Goal: Information Seeking & Learning: Check status

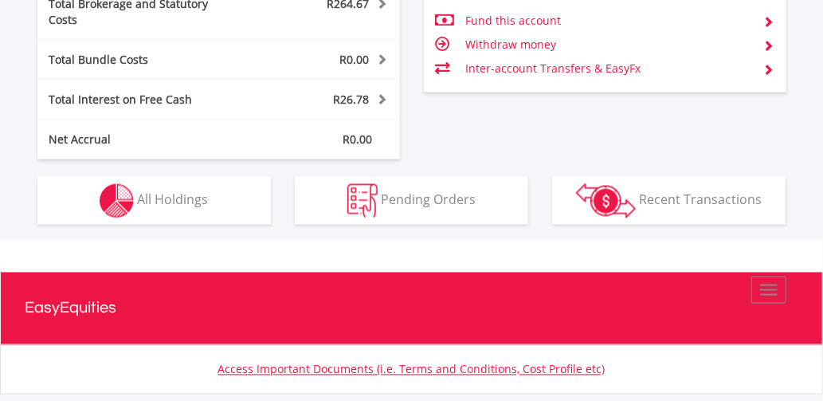
scroll to position [876, 0]
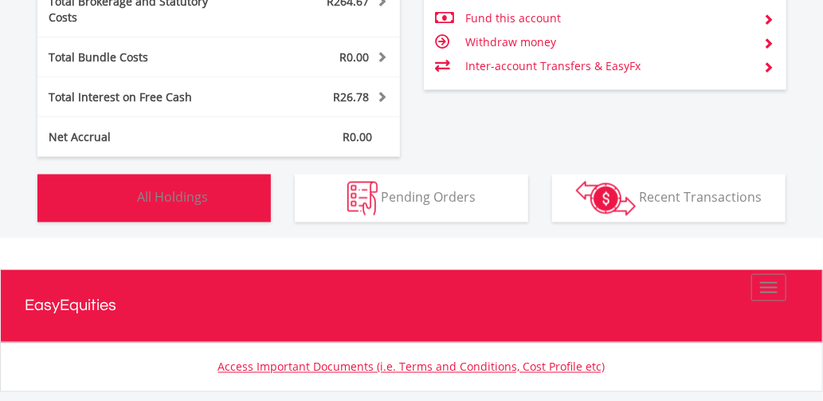
click at [143, 188] on span "All Holdings" at bounding box center [172, 197] width 71 height 18
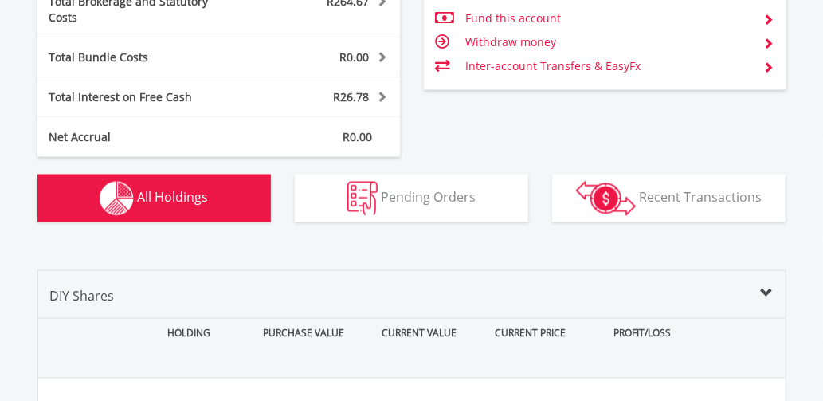
scroll to position [1128, 0]
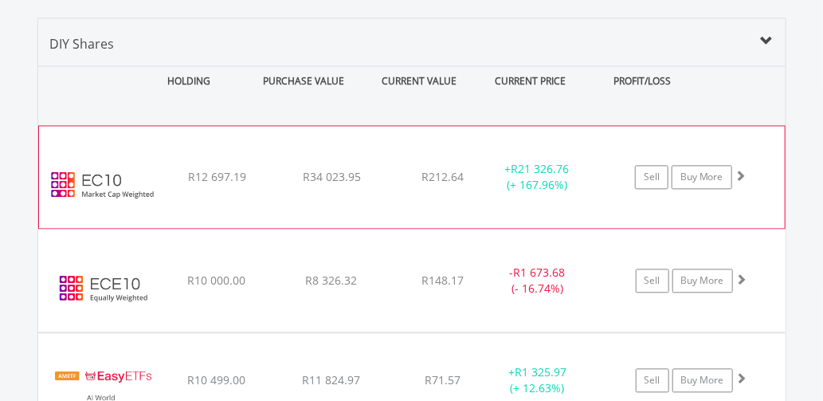
click at [743, 170] on span at bounding box center [740, 175] width 11 height 11
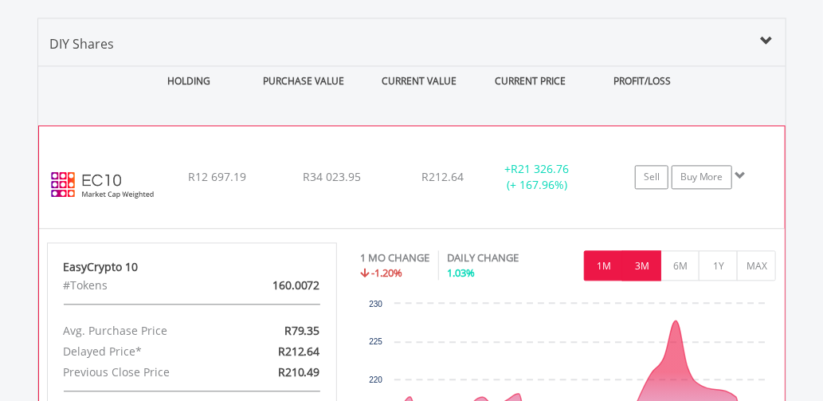
click at [641, 250] on button "3M" at bounding box center [641, 265] width 39 height 30
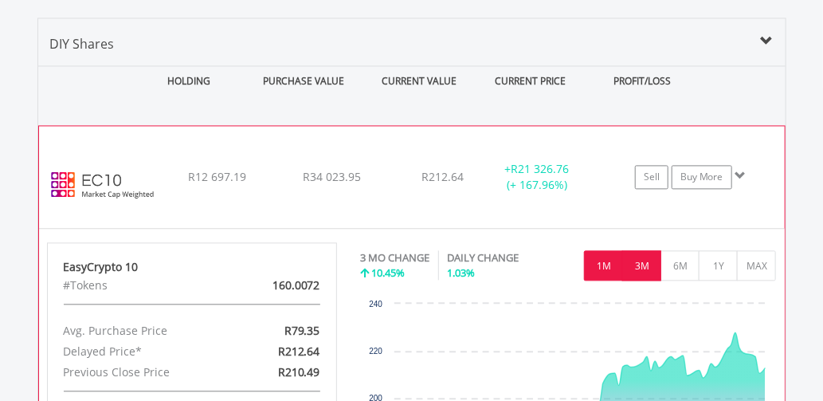
click at [606, 250] on button "1M" at bounding box center [603, 265] width 39 height 30
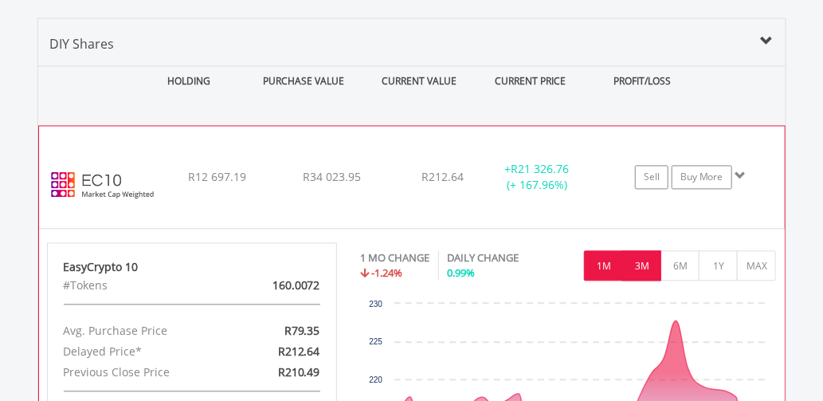
click at [645, 250] on button "3M" at bounding box center [641, 265] width 39 height 30
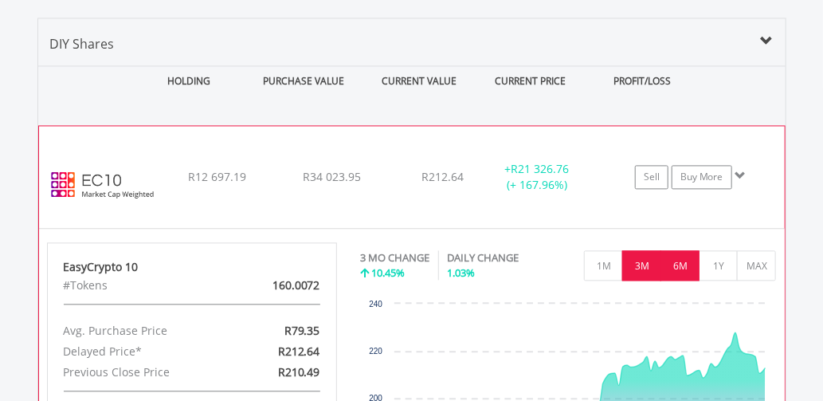
click at [680, 250] on button "6M" at bounding box center [680, 265] width 39 height 30
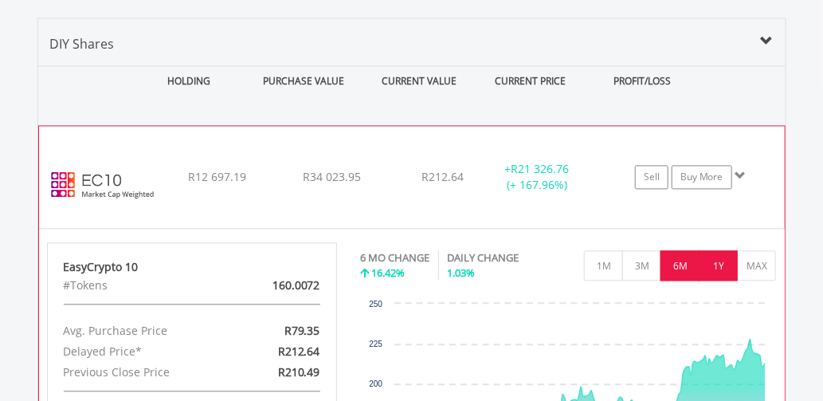
click at [714, 250] on button "1Y" at bounding box center [718, 265] width 39 height 30
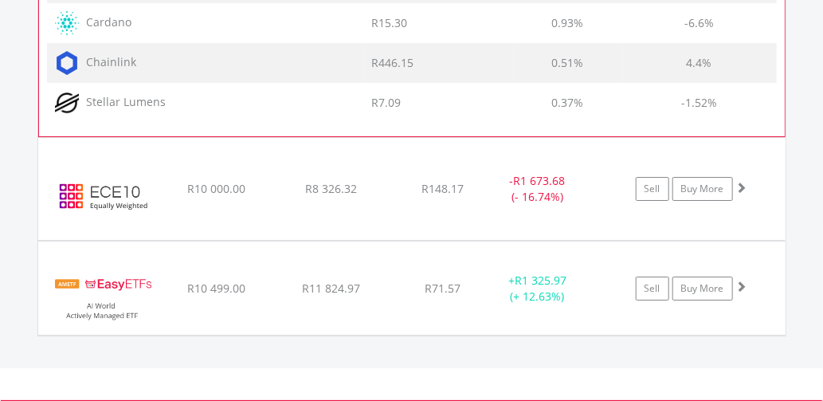
scroll to position [2005, 0]
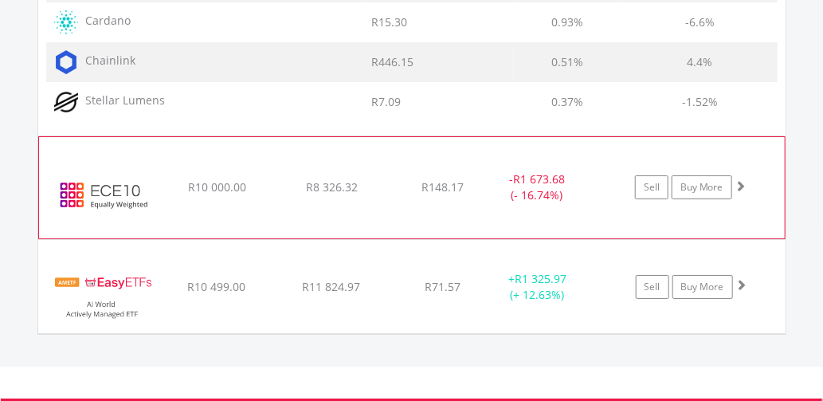
click at [743, 180] on span at bounding box center [740, 185] width 11 height 11
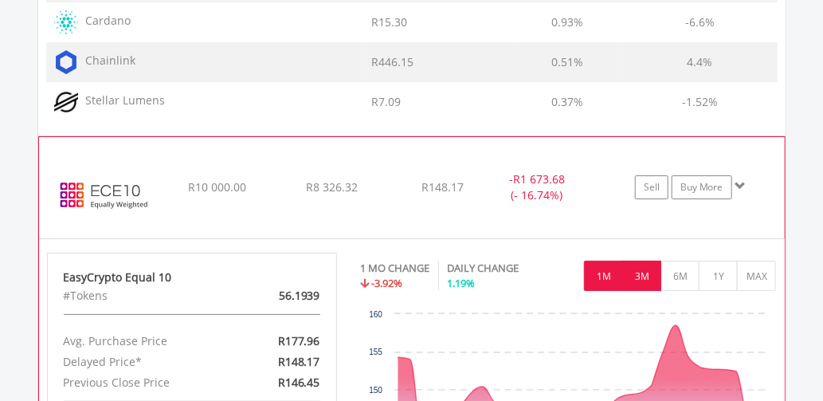
click at [654, 261] on button "3M" at bounding box center [641, 276] width 39 height 30
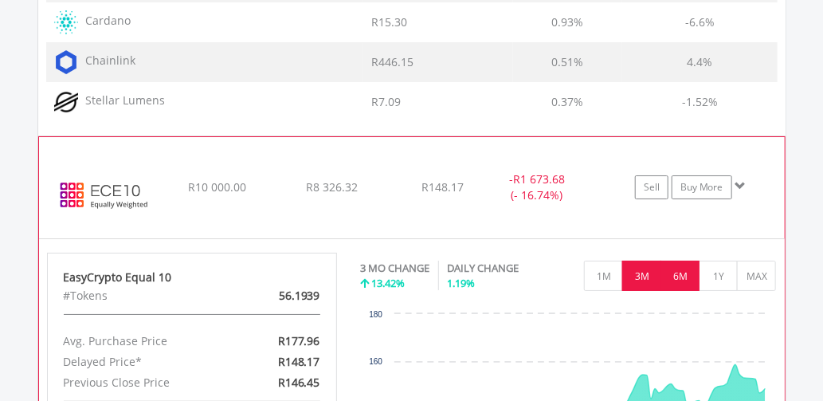
click at [681, 261] on button "6M" at bounding box center [680, 276] width 39 height 30
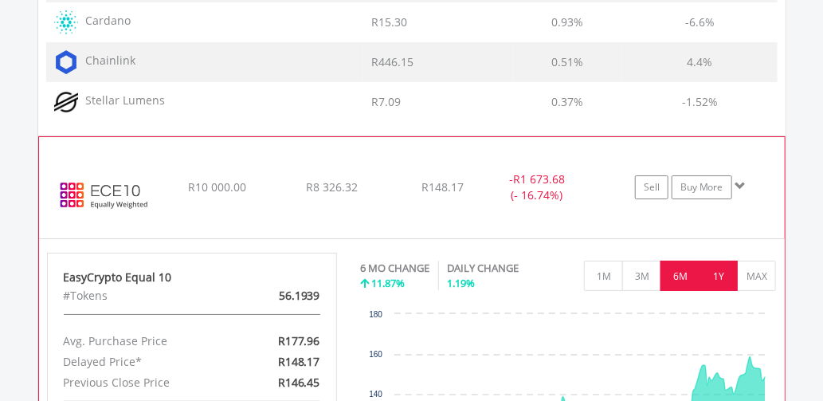
click at [711, 261] on button "1Y" at bounding box center [718, 276] width 39 height 30
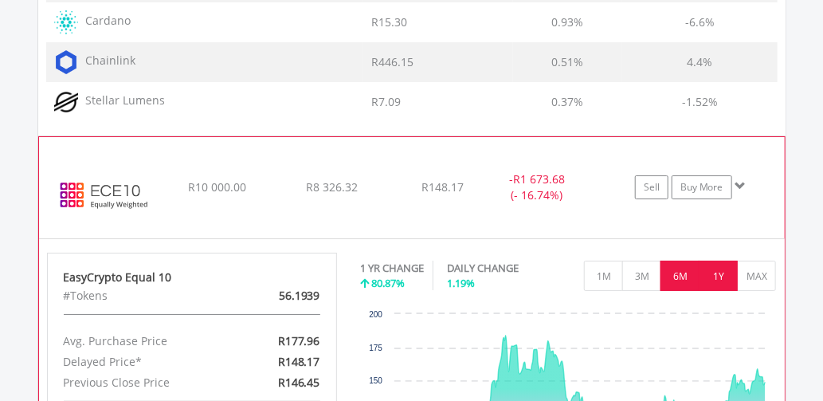
click at [689, 261] on button "6M" at bounding box center [680, 276] width 39 height 30
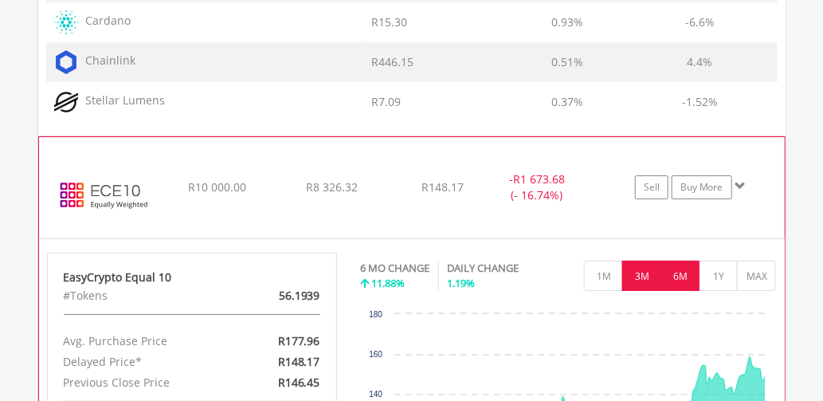
click at [649, 261] on button "3M" at bounding box center [641, 276] width 39 height 30
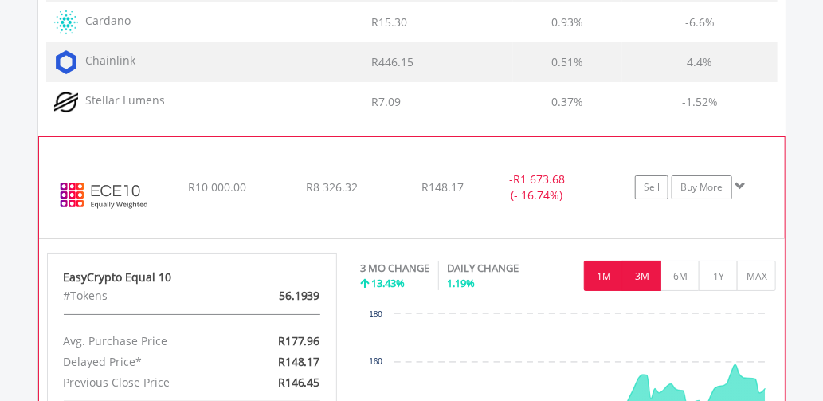
click at [605, 261] on button "1M" at bounding box center [603, 276] width 39 height 30
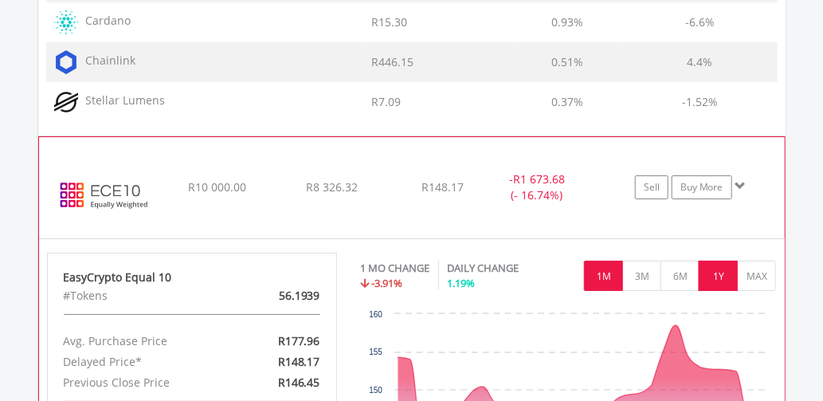
click at [709, 261] on button "1Y" at bounding box center [718, 276] width 39 height 30
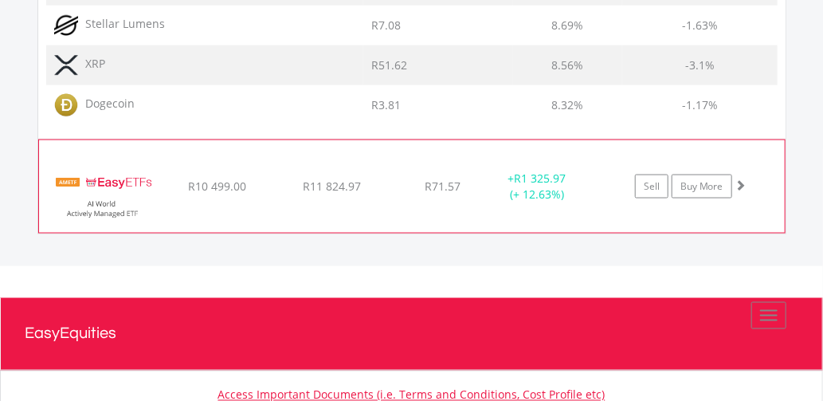
scroll to position [2881, 0]
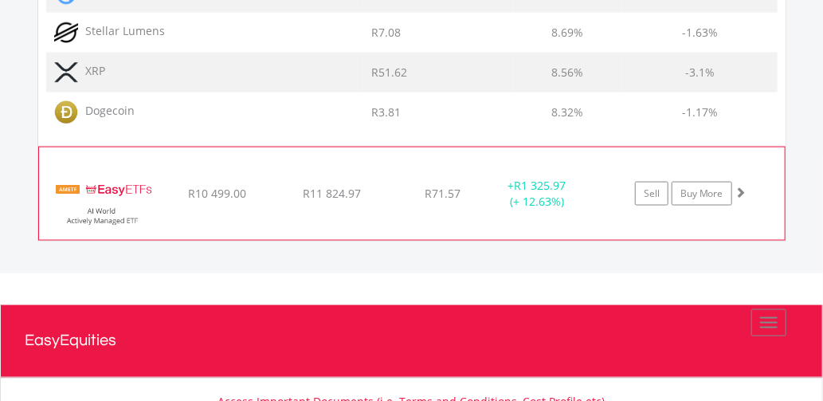
click at [741, 186] on span at bounding box center [740, 191] width 11 height 11
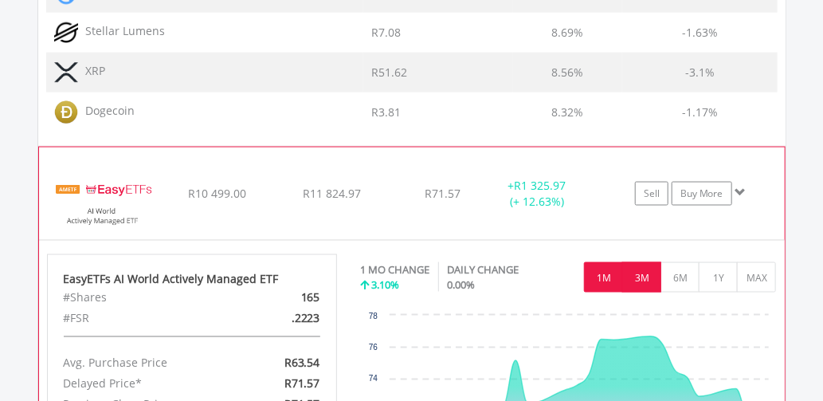
click at [639, 262] on button "3M" at bounding box center [641, 277] width 39 height 30
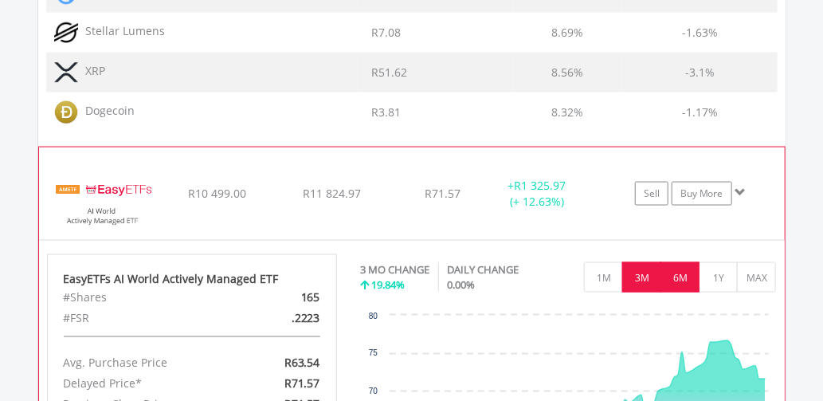
click at [676, 262] on button "6M" at bounding box center [680, 277] width 39 height 30
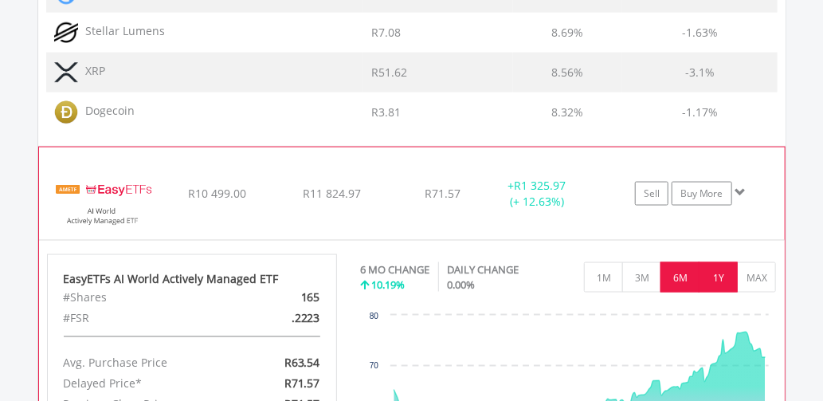
click at [713, 262] on button "1Y" at bounding box center [718, 277] width 39 height 30
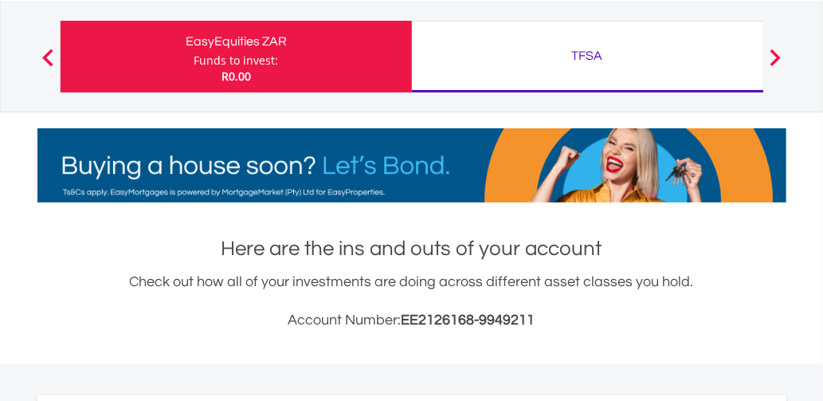
scroll to position [0, 0]
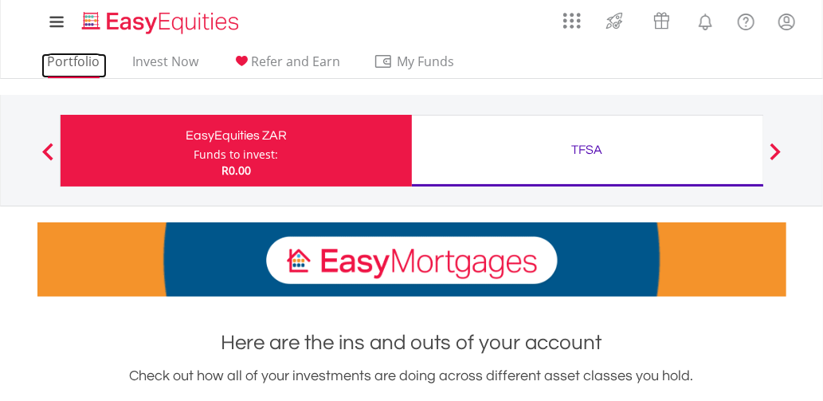
click at [62, 60] on link "Portfolio" at bounding box center [73, 65] width 65 height 25
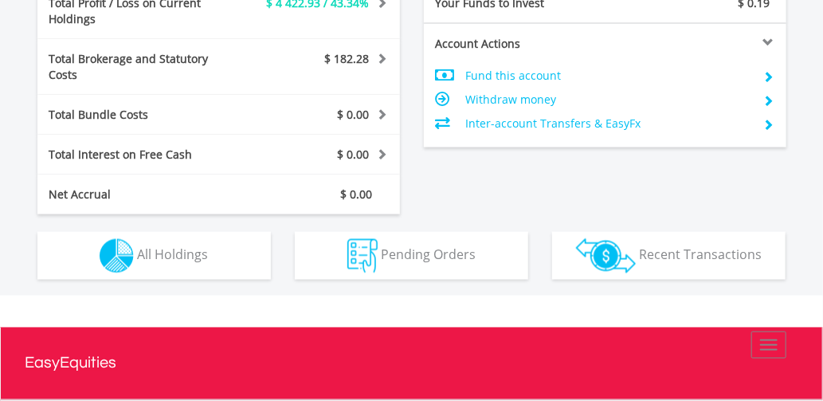
scroll to position [831, 0]
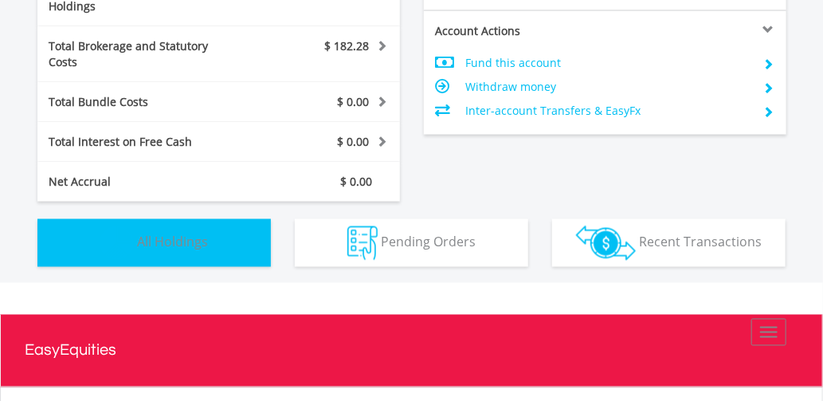
click at [116, 226] on img "button" at bounding box center [117, 243] width 34 height 34
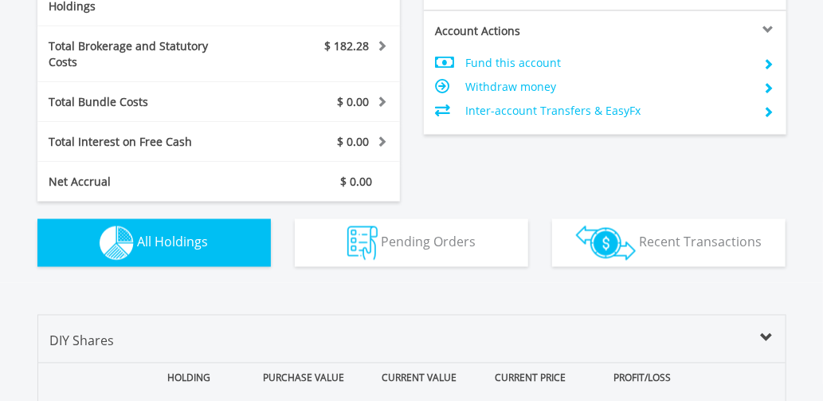
scroll to position [1128, 0]
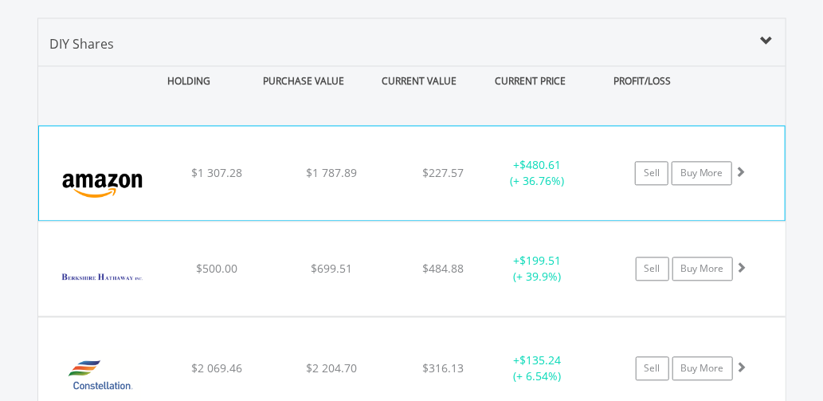
click at [742, 166] on span at bounding box center [740, 171] width 11 height 11
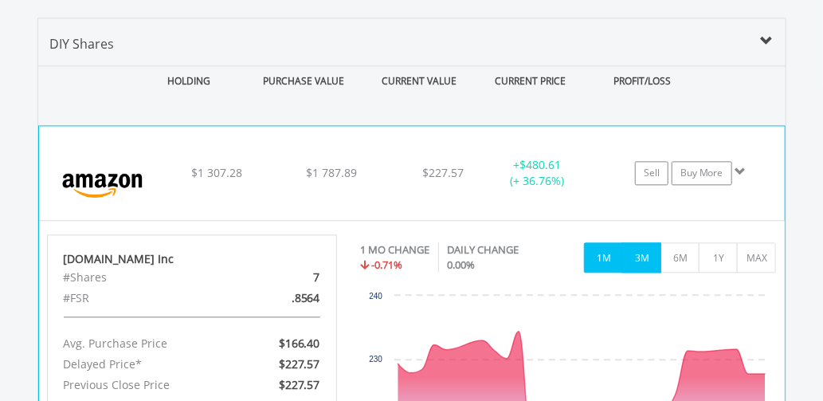
click at [642, 242] on button "3M" at bounding box center [641, 257] width 39 height 30
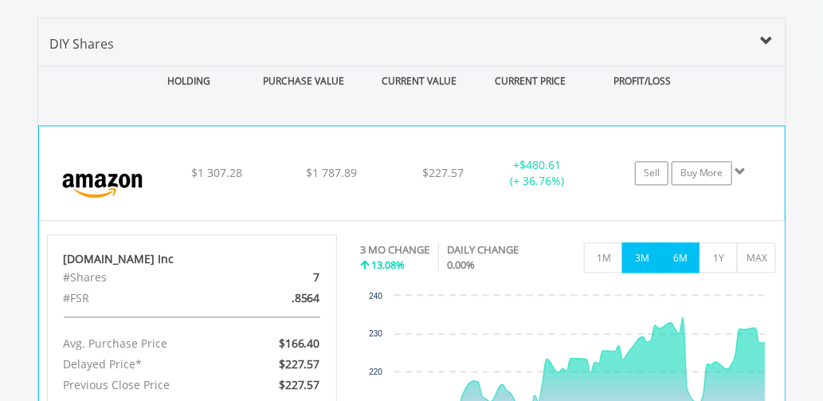
click at [675, 242] on button "6M" at bounding box center [680, 257] width 39 height 30
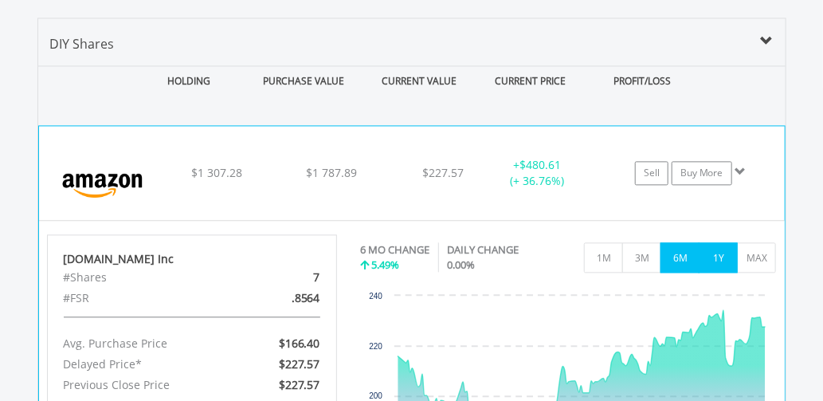
click at [716, 242] on button "1Y" at bounding box center [718, 257] width 39 height 30
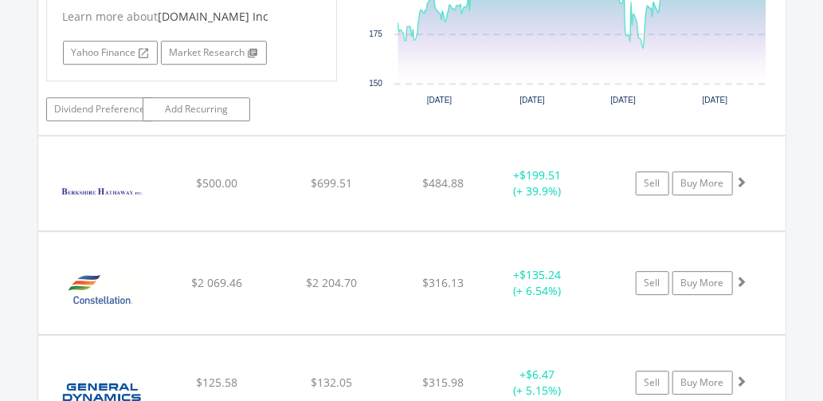
scroll to position [1484, 0]
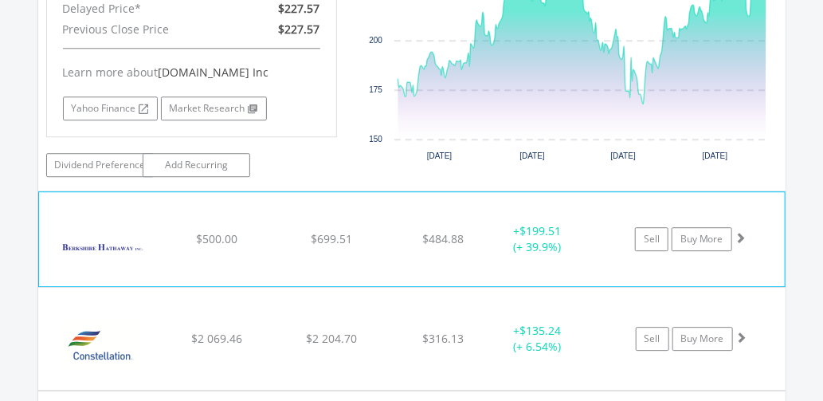
click at [743, 232] on span at bounding box center [740, 237] width 11 height 11
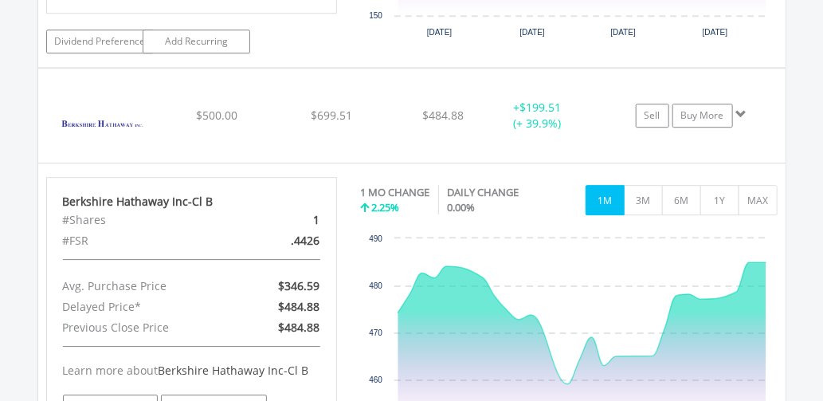
scroll to position [1626, 0]
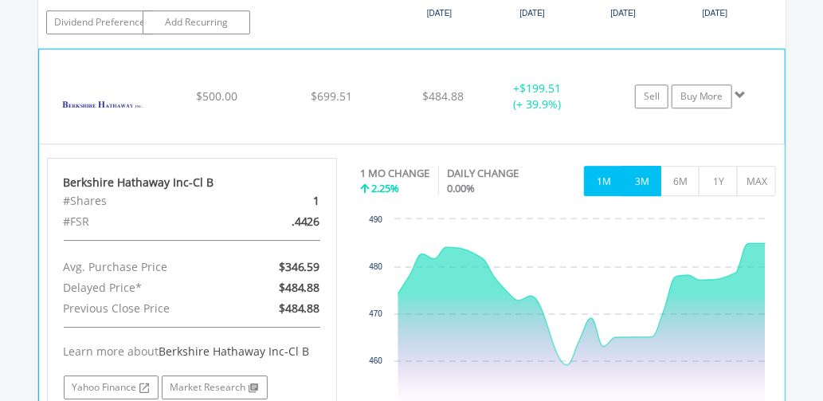
click at [646, 166] on button "3M" at bounding box center [641, 181] width 39 height 30
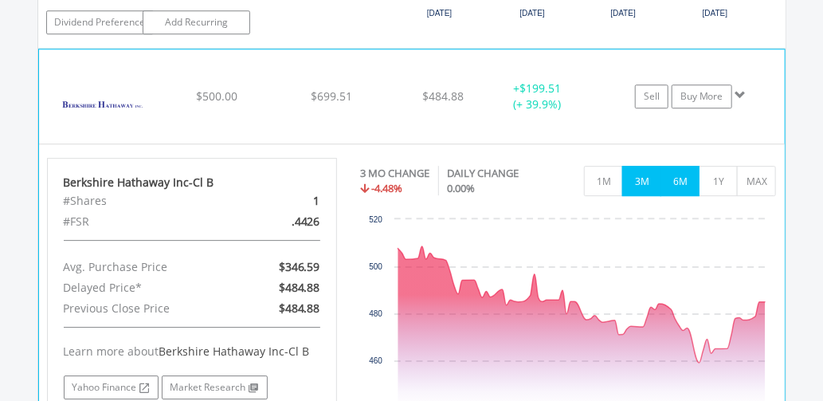
click at [678, 166] on button "6M" at bounding box center [680, 181] width 39 height 30
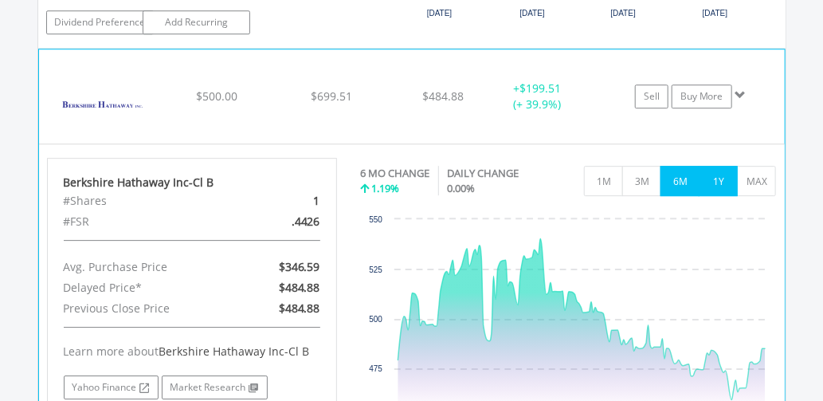
click at [713, 166] on button "1Y" at bounding box center [718, 181] width 39 height 30
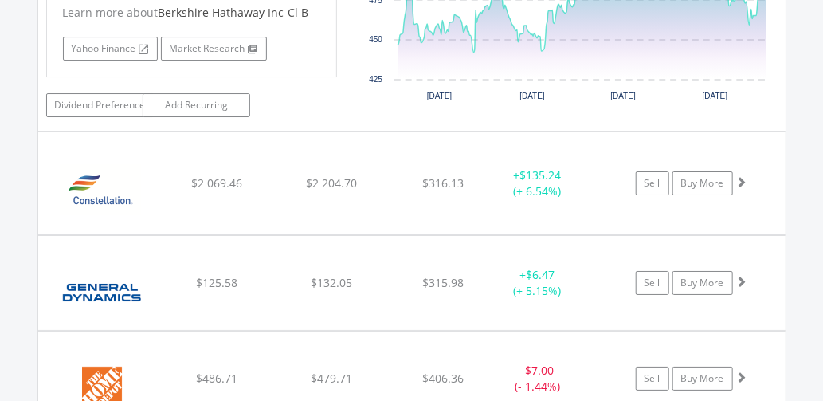
scroll to position [1953, 0]
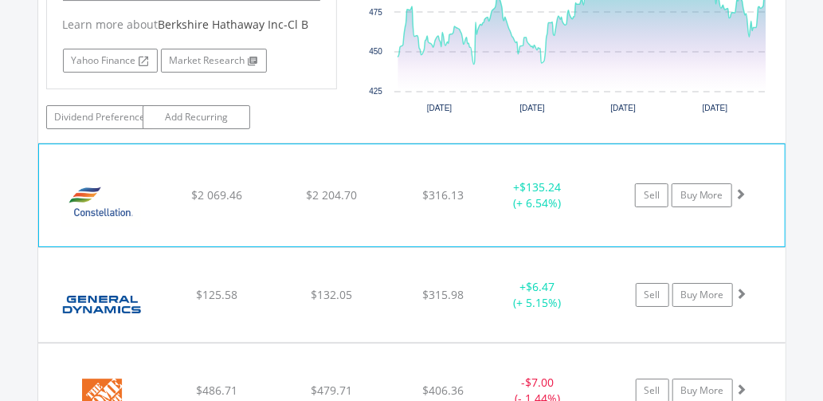
click at [744, 188] on span at bounding box center [740, 193] width 11 height 11
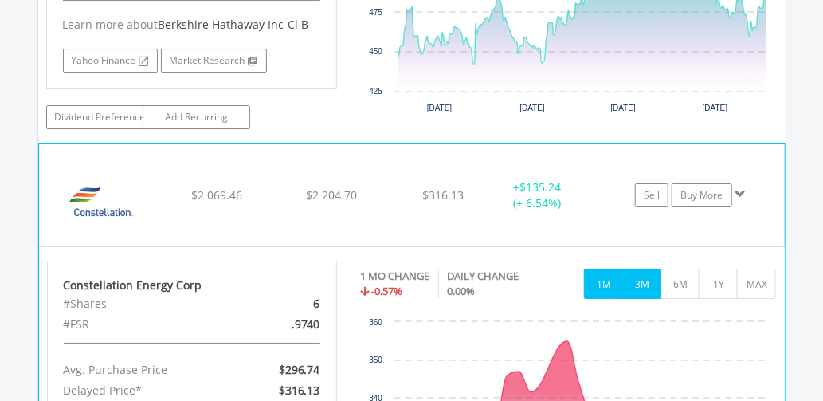
click at [641, 269] on button "3M" at bounding box center [641, 284] width 39 height 30
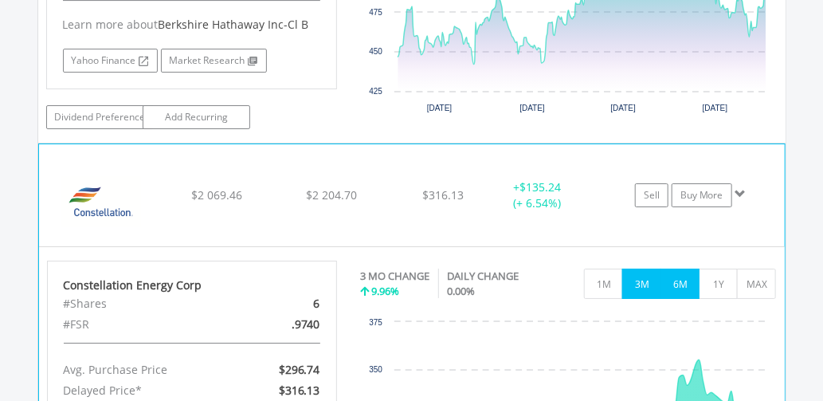
click at [679, 269] on button "6M" at bounding box center [680, 284] width 39 height 30
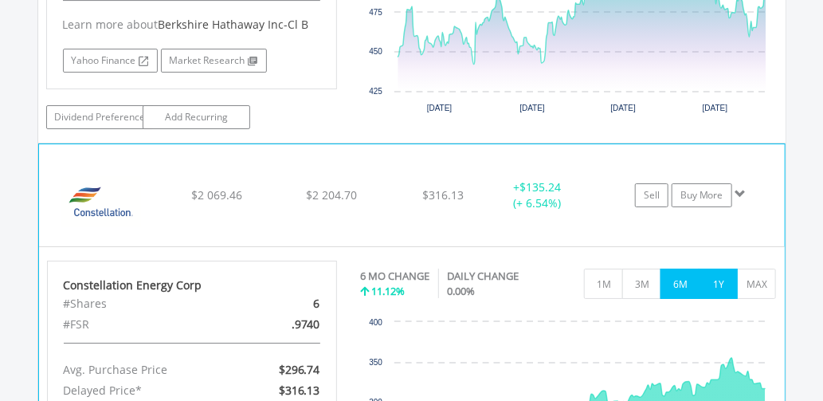
click at [715, 269] on button "1Y" at bounding box center [718, 284] width 39 height 30
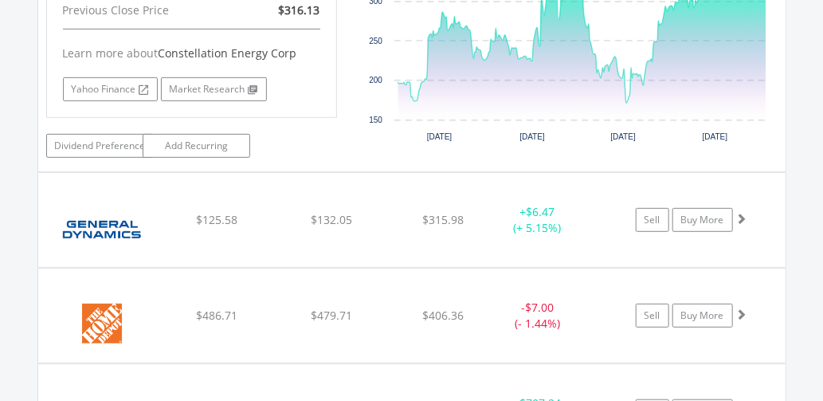
scroll to position [2388, 0]
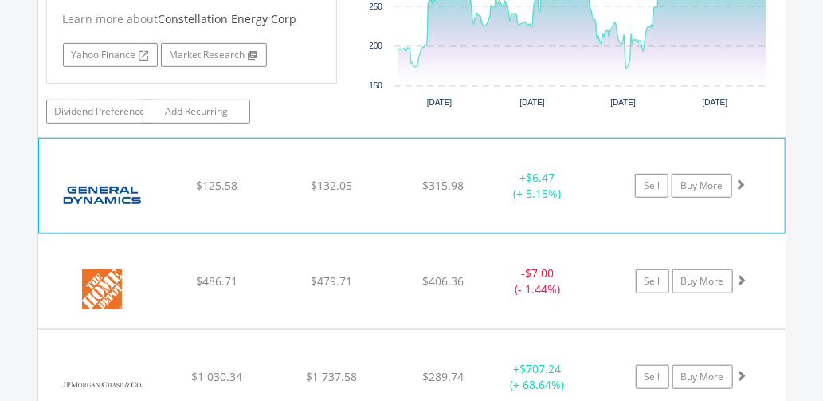
click at [740, 178] on span at bounding box center [740, 183] width 11 height 11
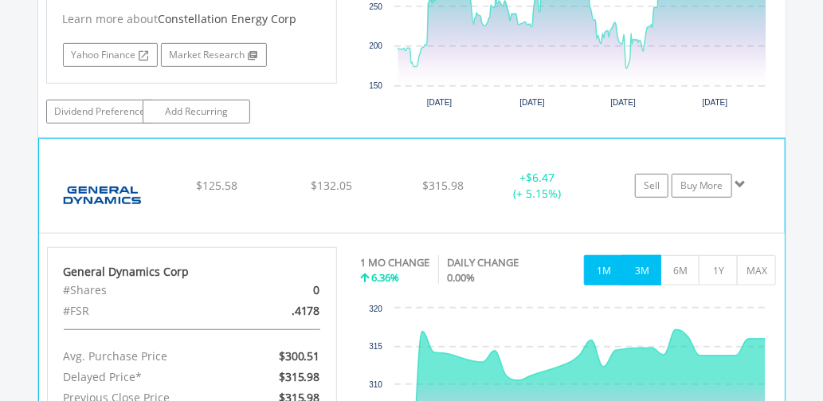
click at [641, 255] on button "3M" at bounding box center [641, 270] width 39 height 30
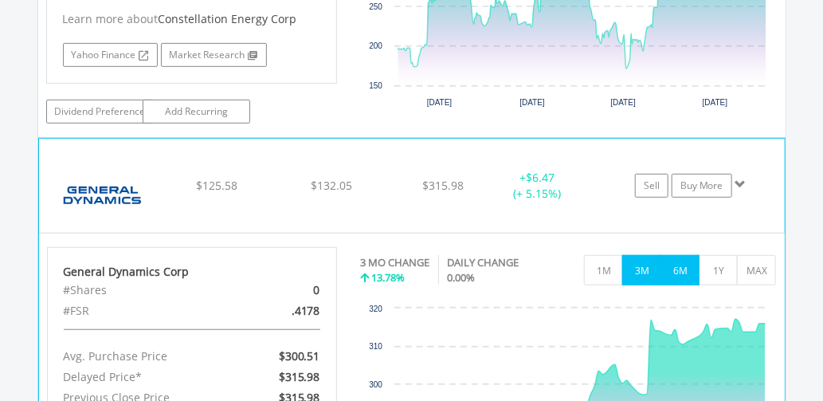
click at [677, 255] on button "6M" at bounding box center [680, 270] width 39 height 30
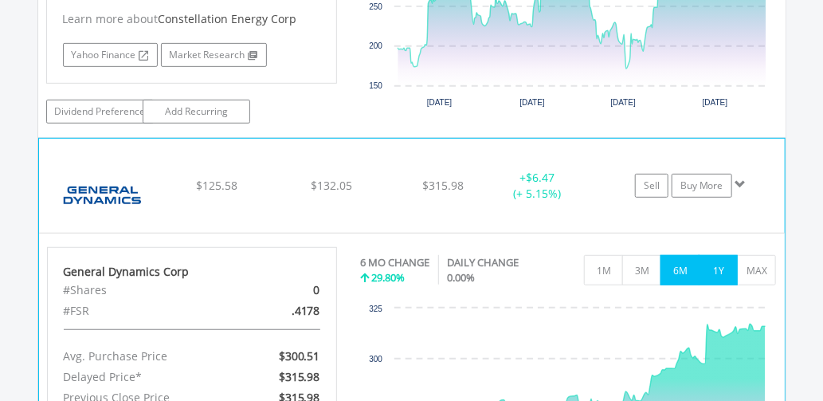
click at [717, 255] on button "1Y" at bounding box center [718, 270] width 39 height 30
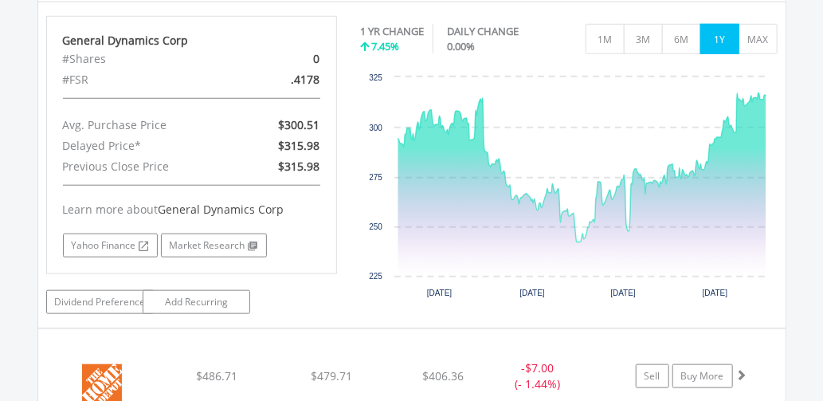
scroll to position [2652, 0]
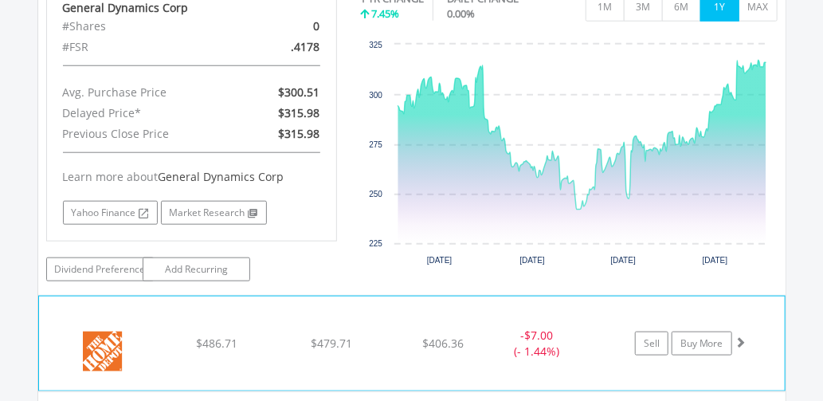
click at [742, 336] on span at bounding box center [740, 341] width 11 height 11
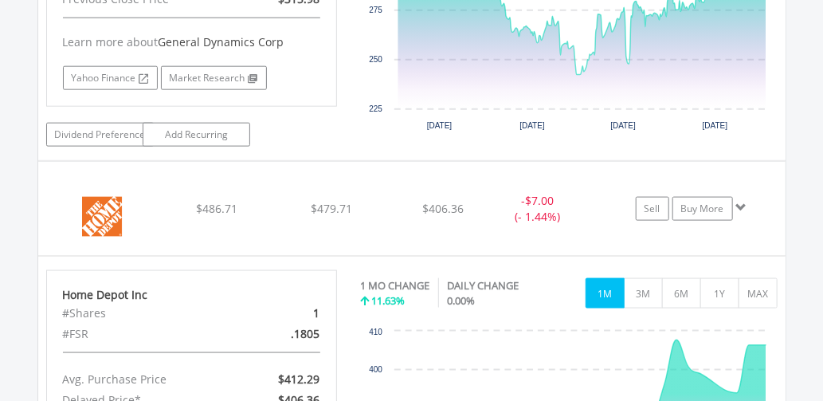
scroll to position [2781, 0]
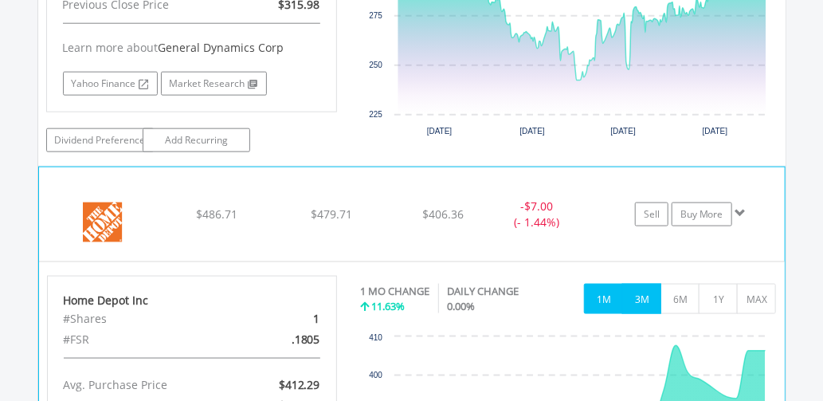
click at [653, 284] on button "3M" at bounding box center [641, 299] width 39 height 30
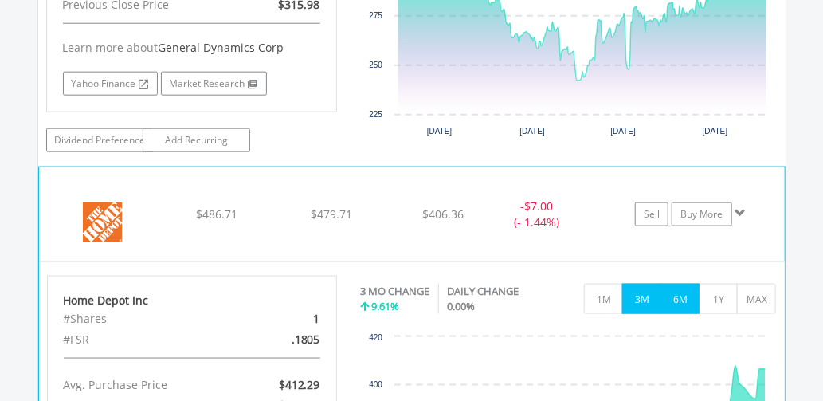
click at [688, 284] on button "6M" at bounding box center [680, 299] width 39 height 30
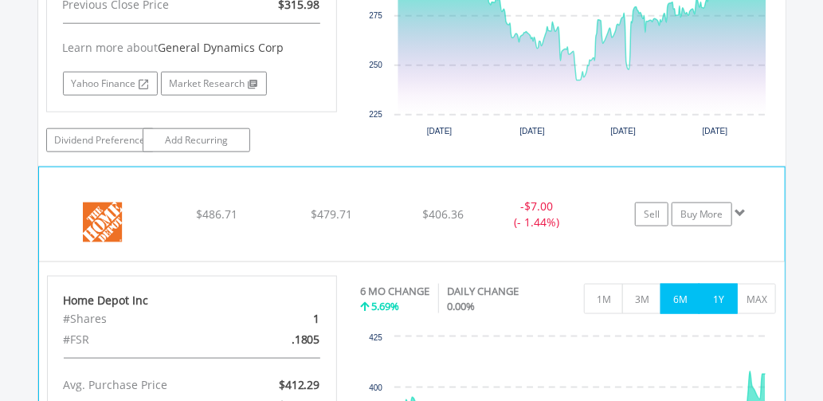
click at [716, 284] on button "1Y" at bounding box center [718, 299] width 39 height 30
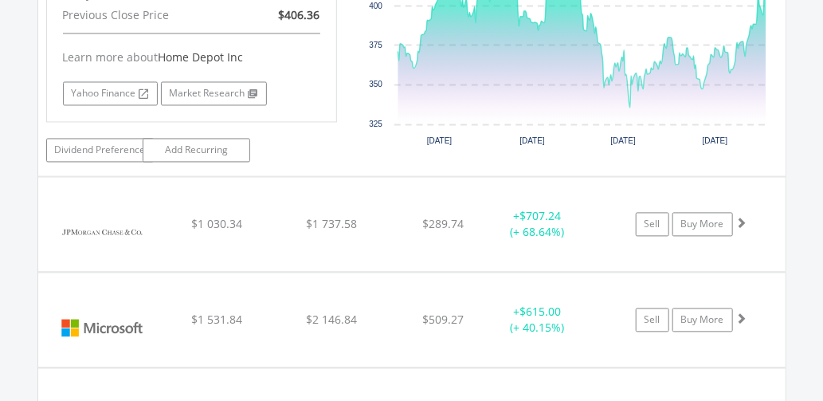
scroll to position [3187, 0]
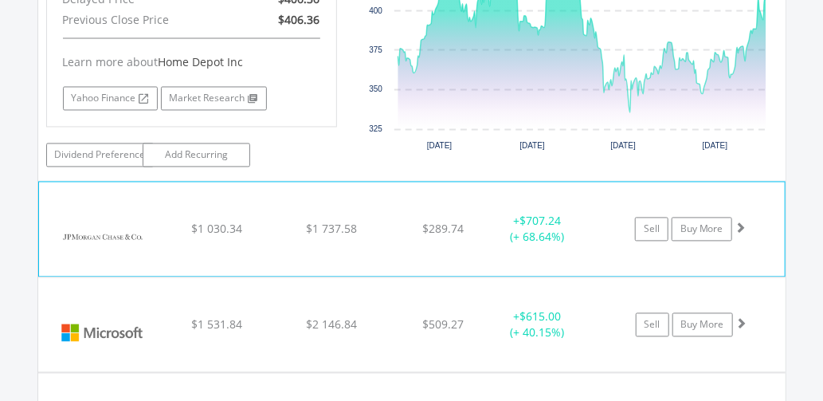
click at [741, 222] on span at bounding box center [740, 227] width 11 height 11
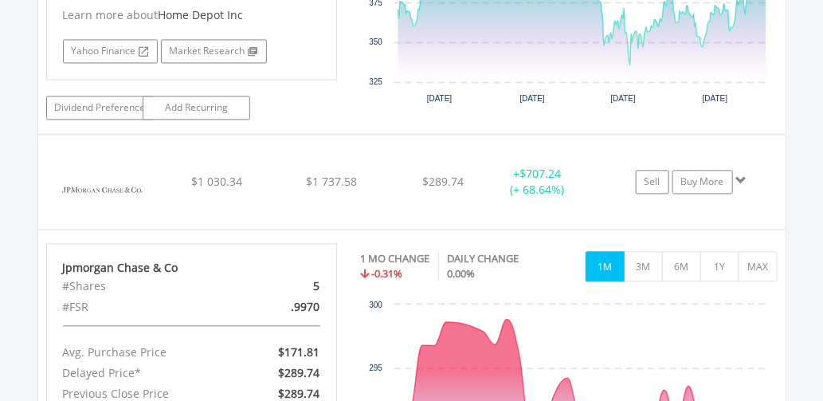
scroll to position [3267, 0]
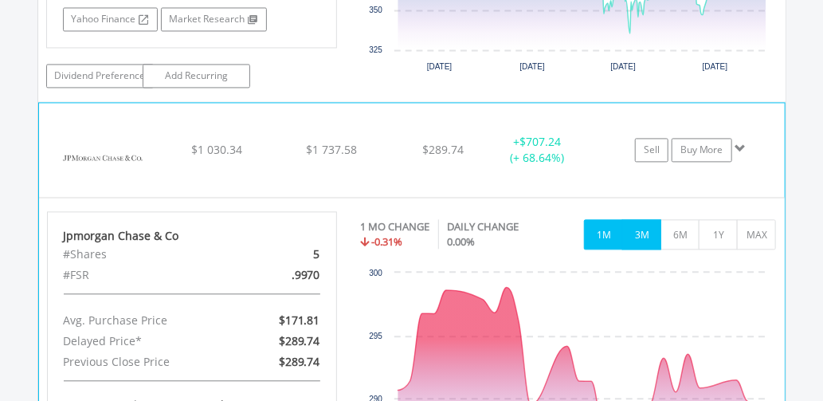
click at [637, 219] on button "3M" at bounding box center [641, 234] width 39 height 30
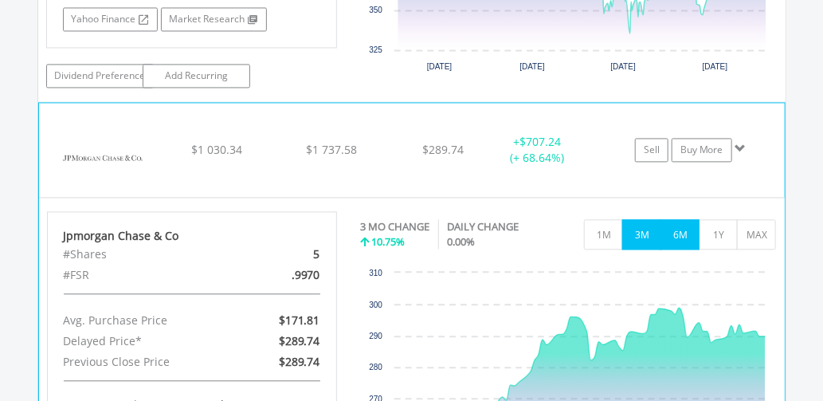
click at [674, 219] on button "6M" at bounding box center [680, 234] width 39 height 30
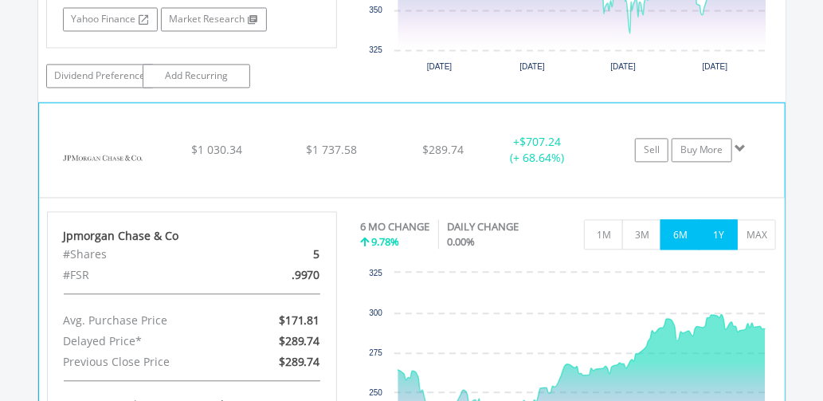
click at [720, 219] on button "1Y" at bounding box center [718, 234] width 39 height 30
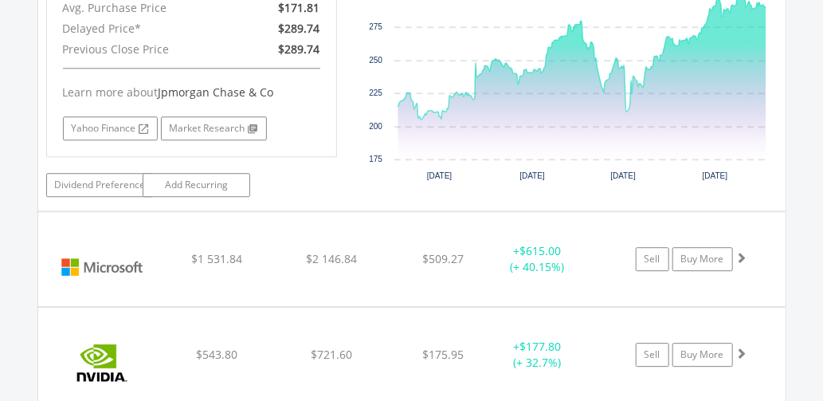
scroll to position [3611, 0]
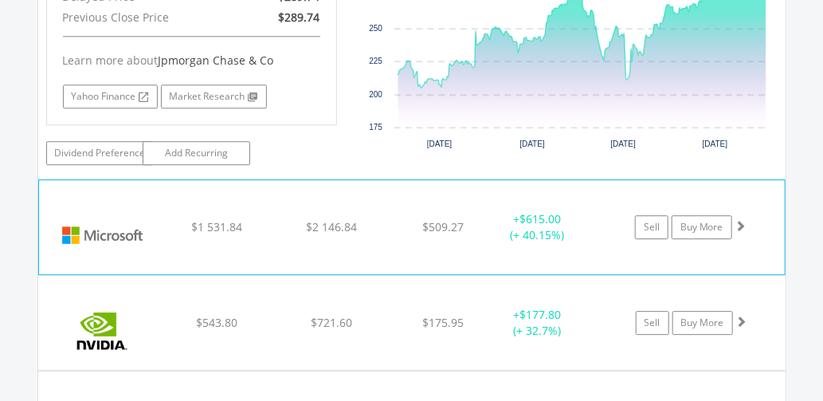
click at [742, 220] on span at bounding box center [740, 225] width 11 height 11
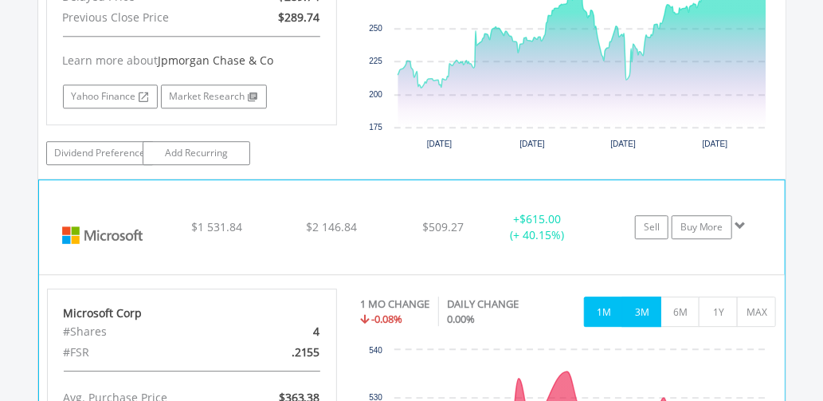
click at [647, 296] on button "3M" at bounding box center [641, 311] width 39 height 30
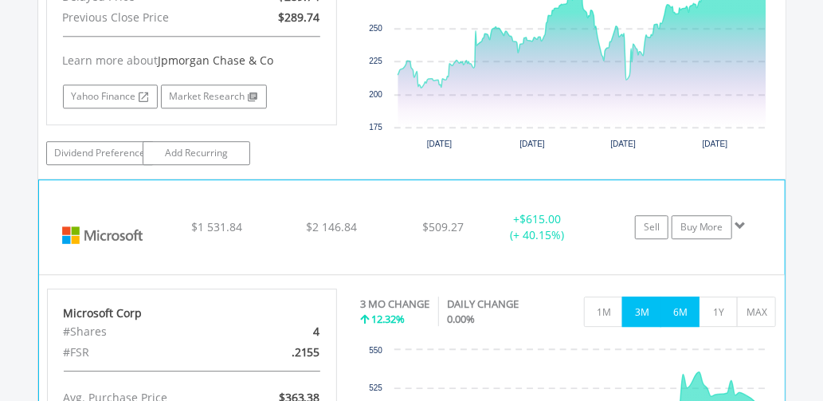
click at [682, 296] on button "6M" at bounding box center [680, 311] width 39 height 30
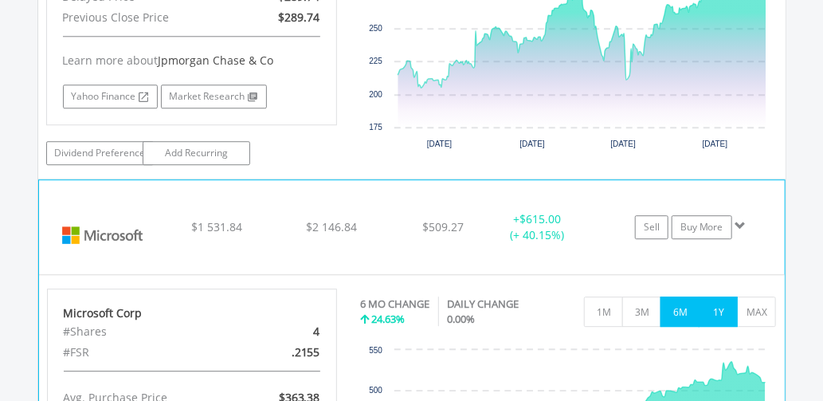
click at [719, 296] on button "1Y" at bounding box center [718, 311] width 39 height 30
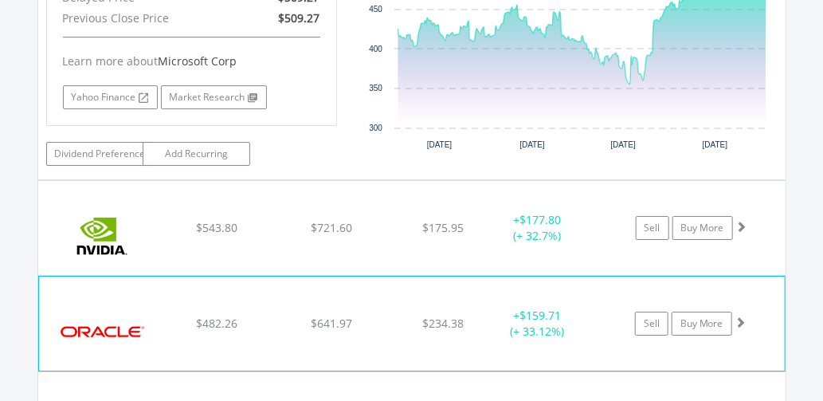
scroll to position [4014, 0]
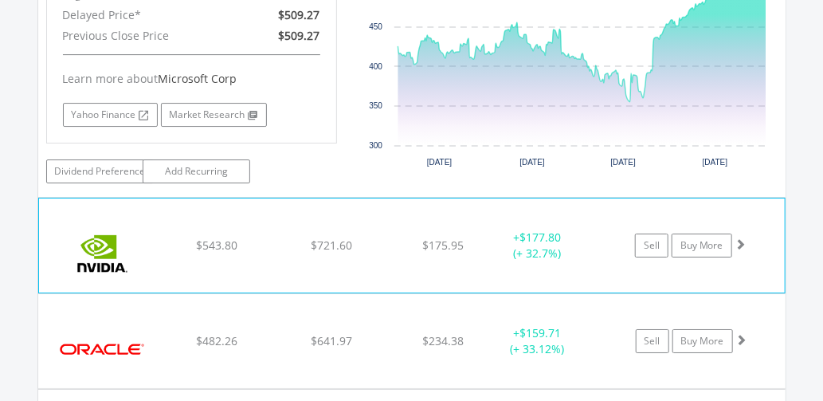
click at [744, 238] on span at bounding box center [740, 243] width 11 height 11
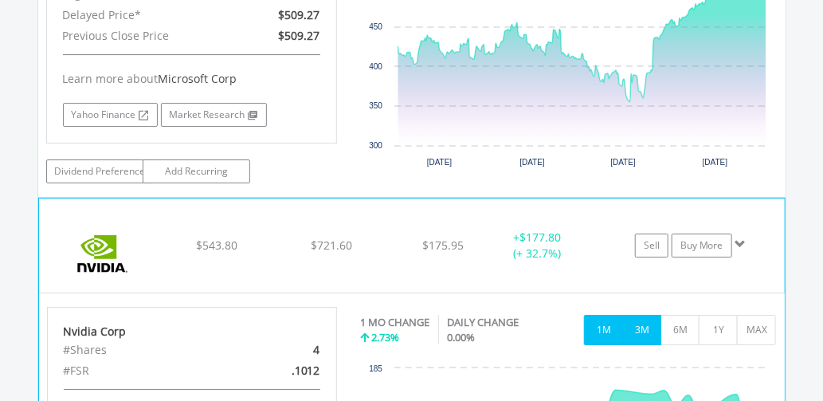
click at [637, 315] on button "3M" at bounding box center [641, 330] width 39 height 30
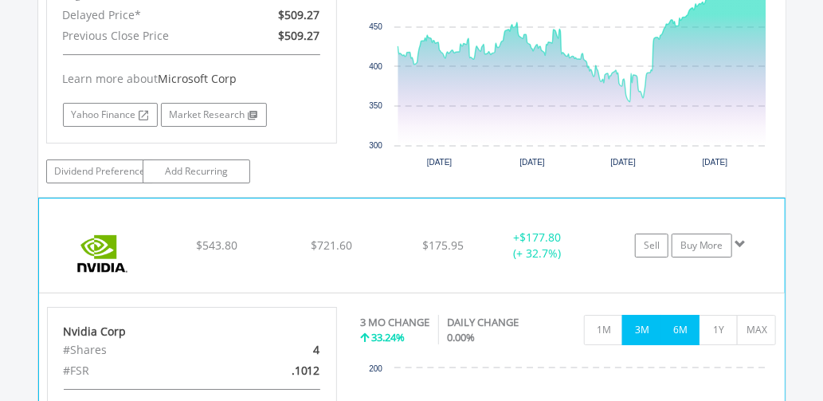
click at [683, 315] on button "6M" at bounding box center [680, 330] width 39 height 30
click at [712, 315] on button "1Y" at bounding box center [718, 330] width 39 height 30
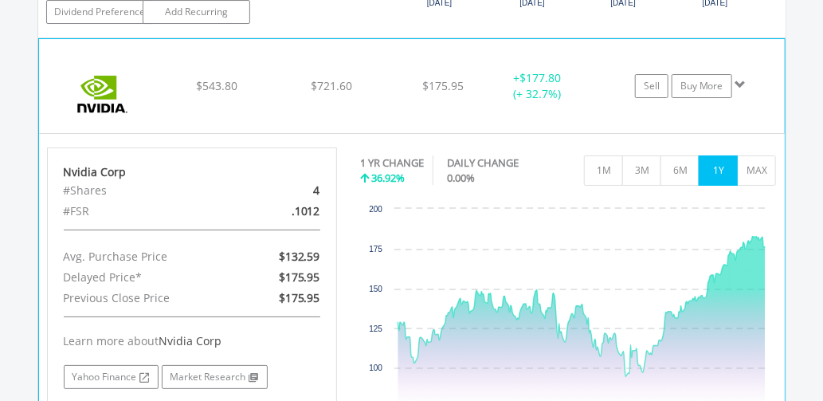
scroll to position [4414, 0]
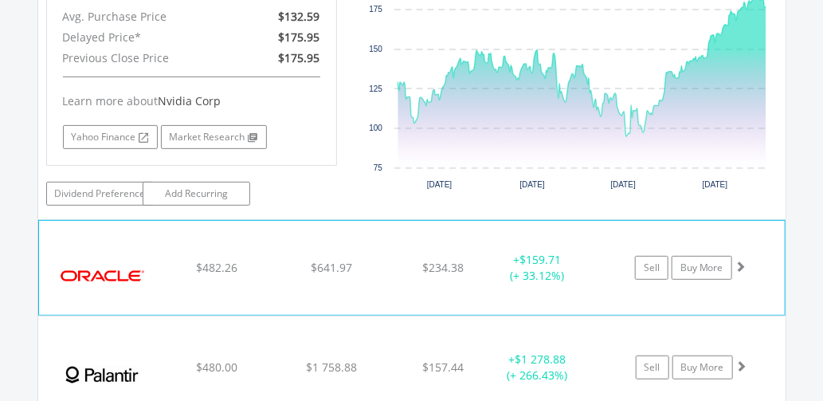
click at [740, 261] on span at bounding box center [740, 266] width 11 height 11
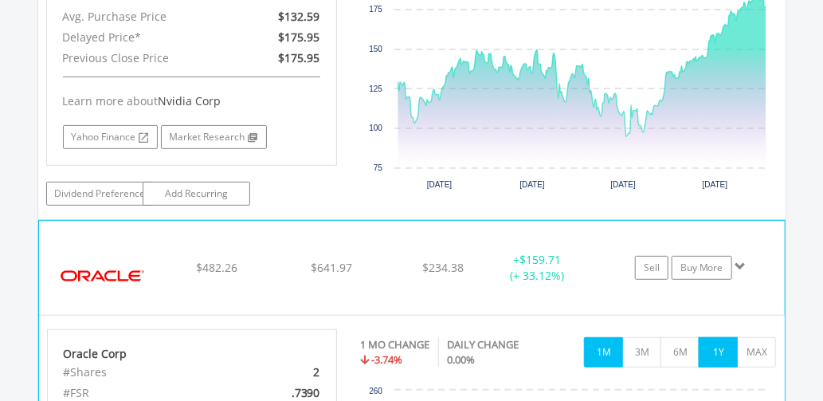
click at [716, 337] on button "1Y" at bounding box center [718, 352] width 39 height 30
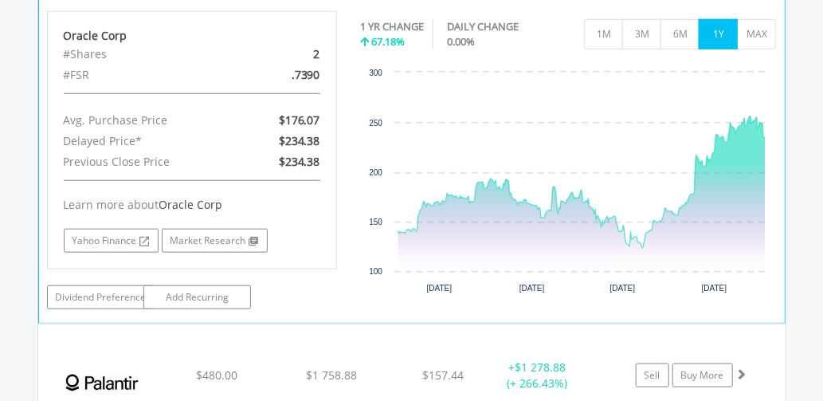
scroll to position [4811, 0]
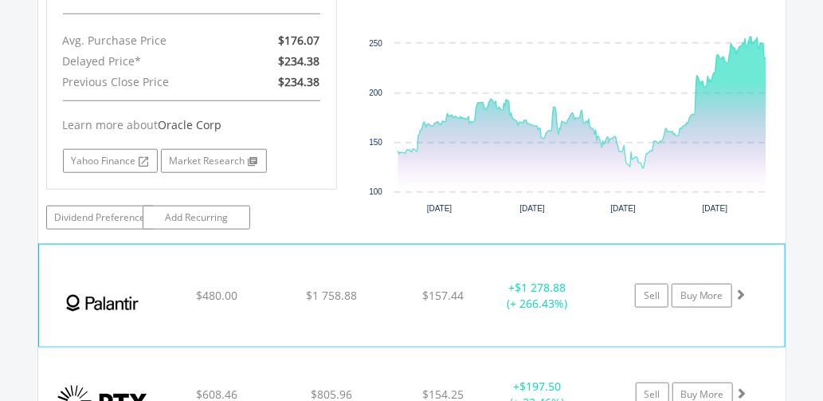
click at [741, 288] on span at bounding box center [740, 293] width 11 height 11
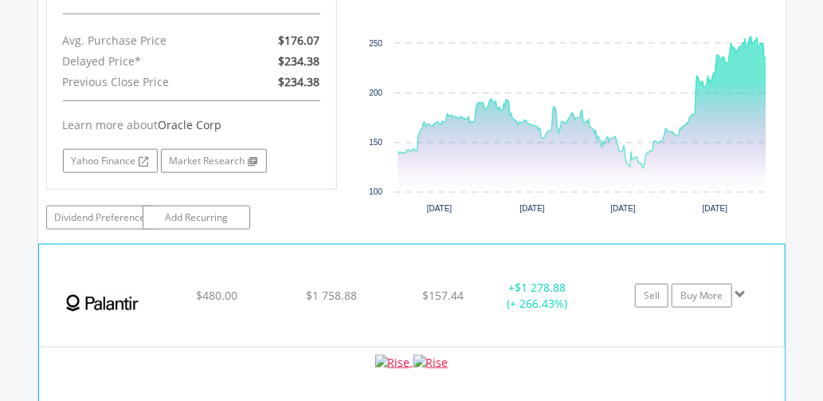
scroll to position [4891, 0]
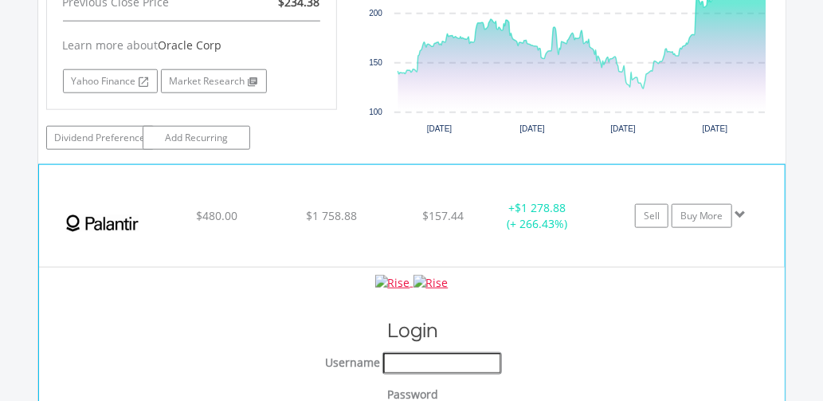
click at [437, 353] on input "text" at bounding box center [442, 363] width 118 height 21
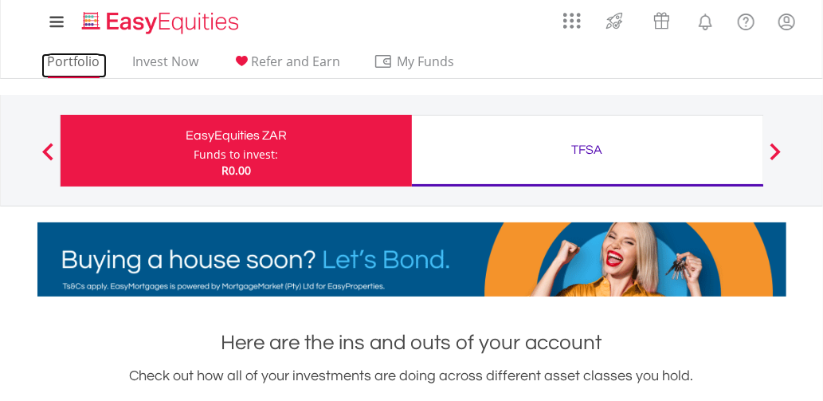
click at [72, 62] on link "Portfolio" at bounding box center [73, 65] width 65 height 25
